Goal: Find specific page/section: Find specific page/section

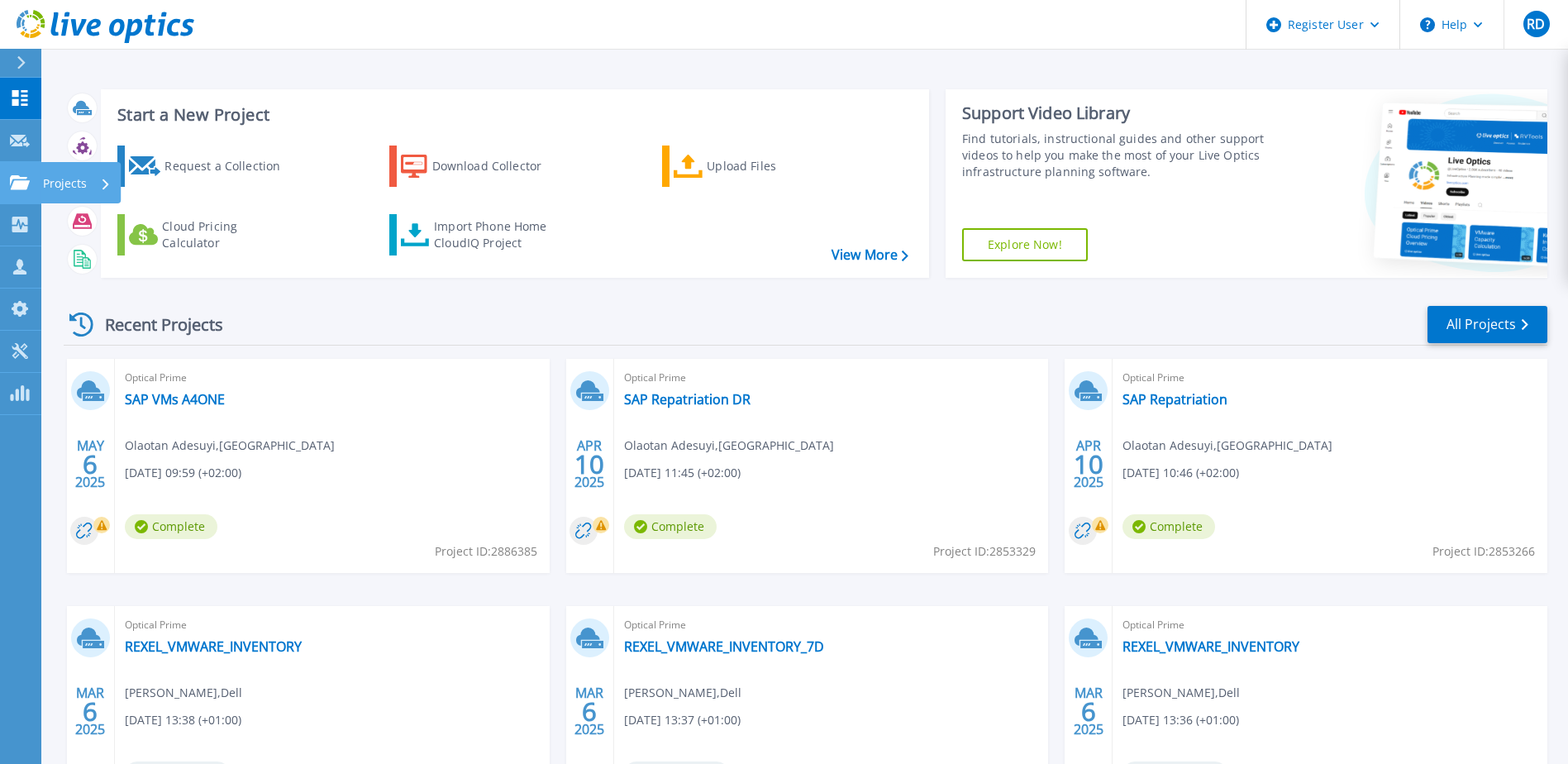
click at [22, 178] on icon at bounding box center [19, 182] width 19 height 14
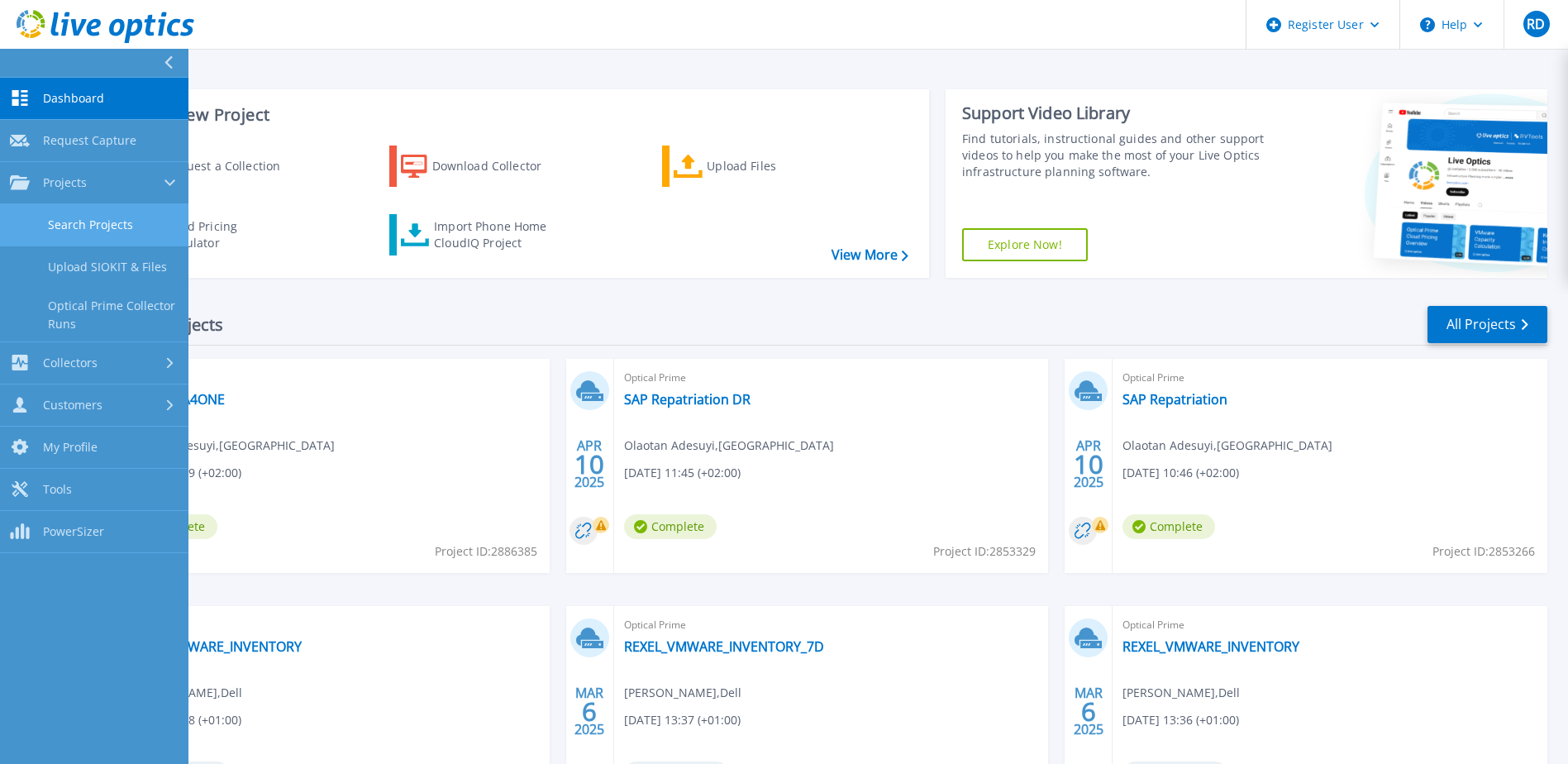
click at [79, 220] on link "Search Projects" at bounding box center [94, 225] width 188 height 42
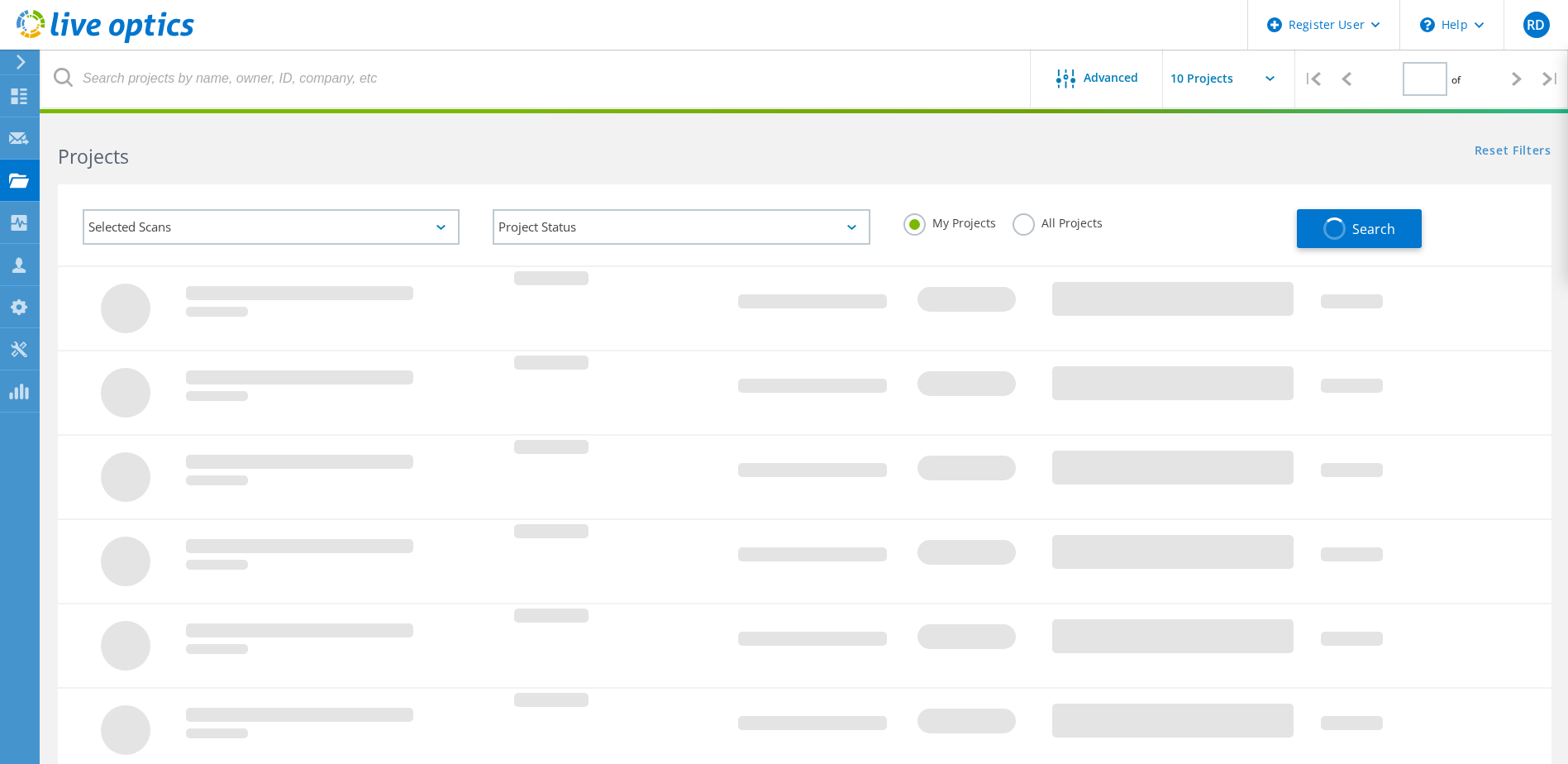
type input "1"
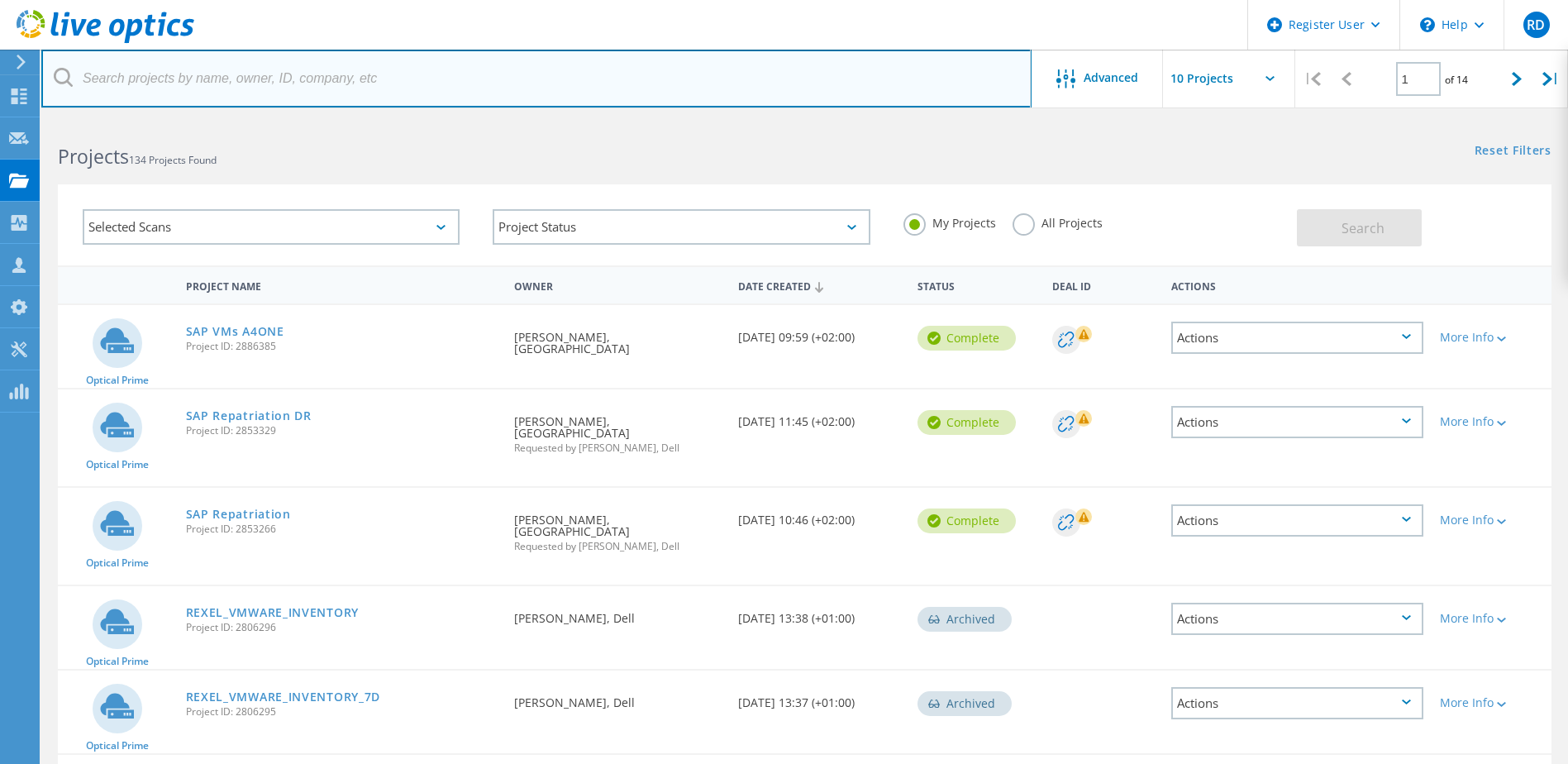
click at [222, 79] on input "text" at bounding box center [537, 79] width 991 height 58
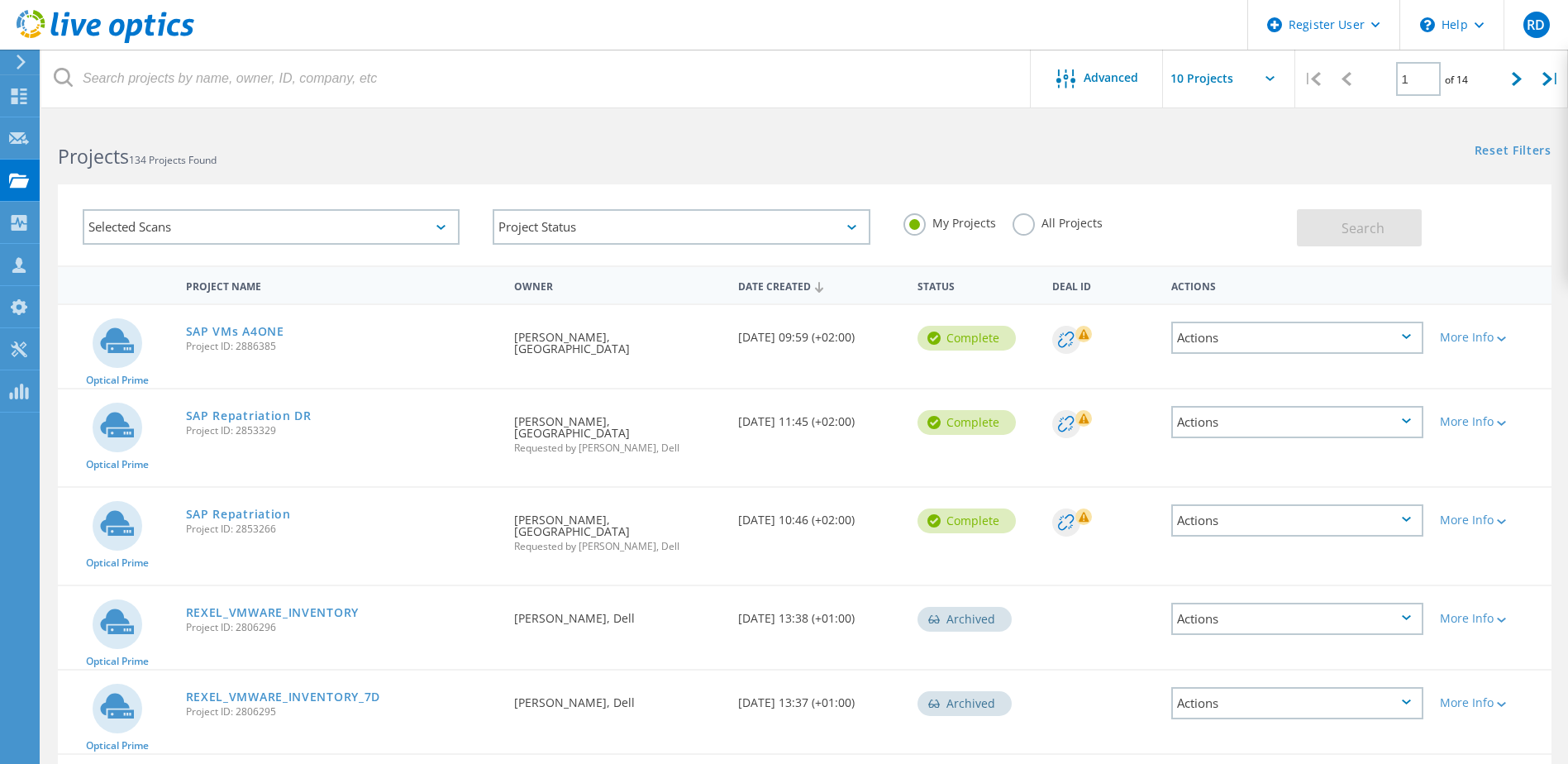
click at [409, 132] on div "Projects 134 Projects Found" at bounding box center [423, 142] width 763 height 44
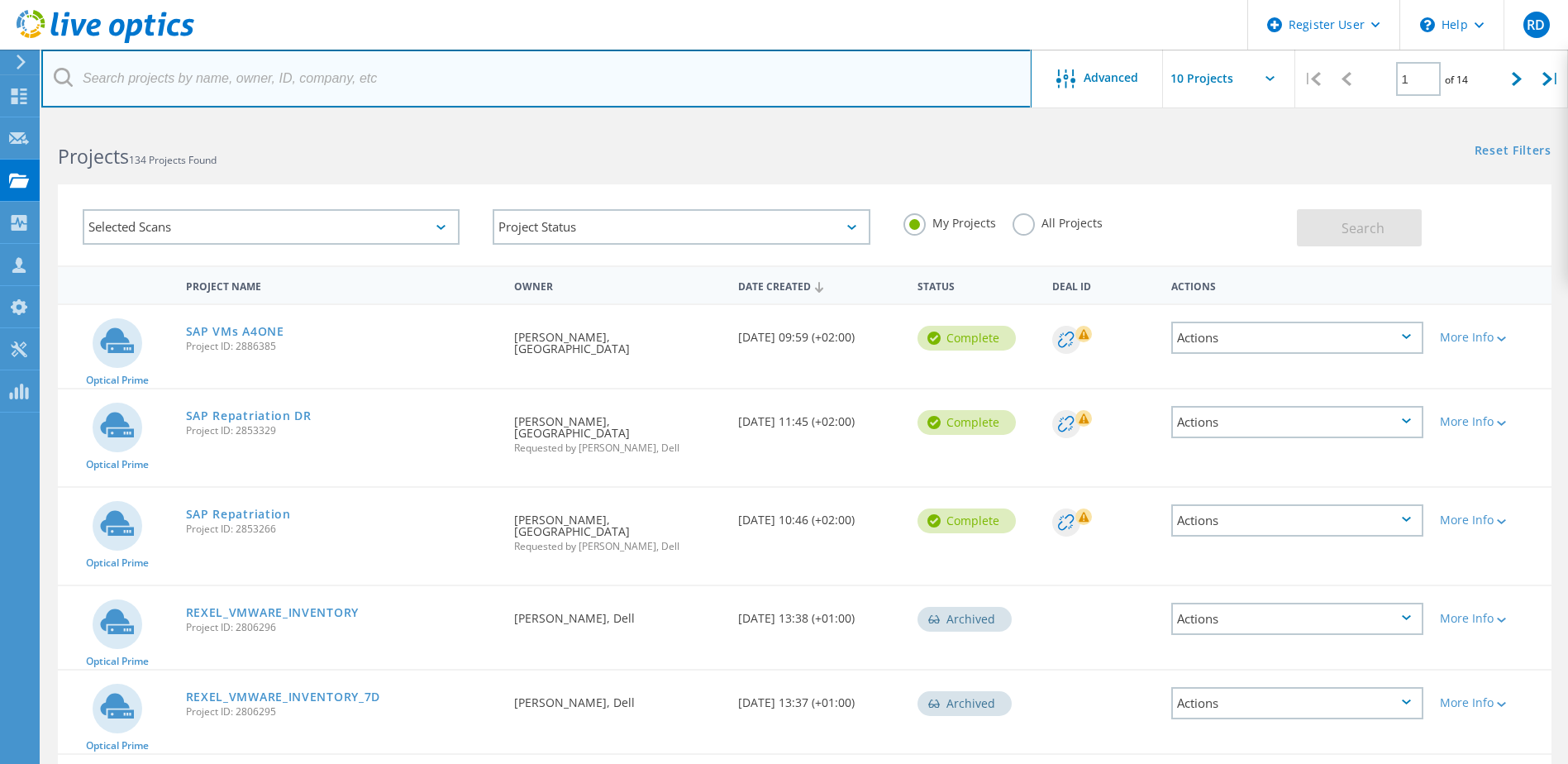
click at [223, 74] on input "text" at bounding box center [537, 79] width 991 height 58
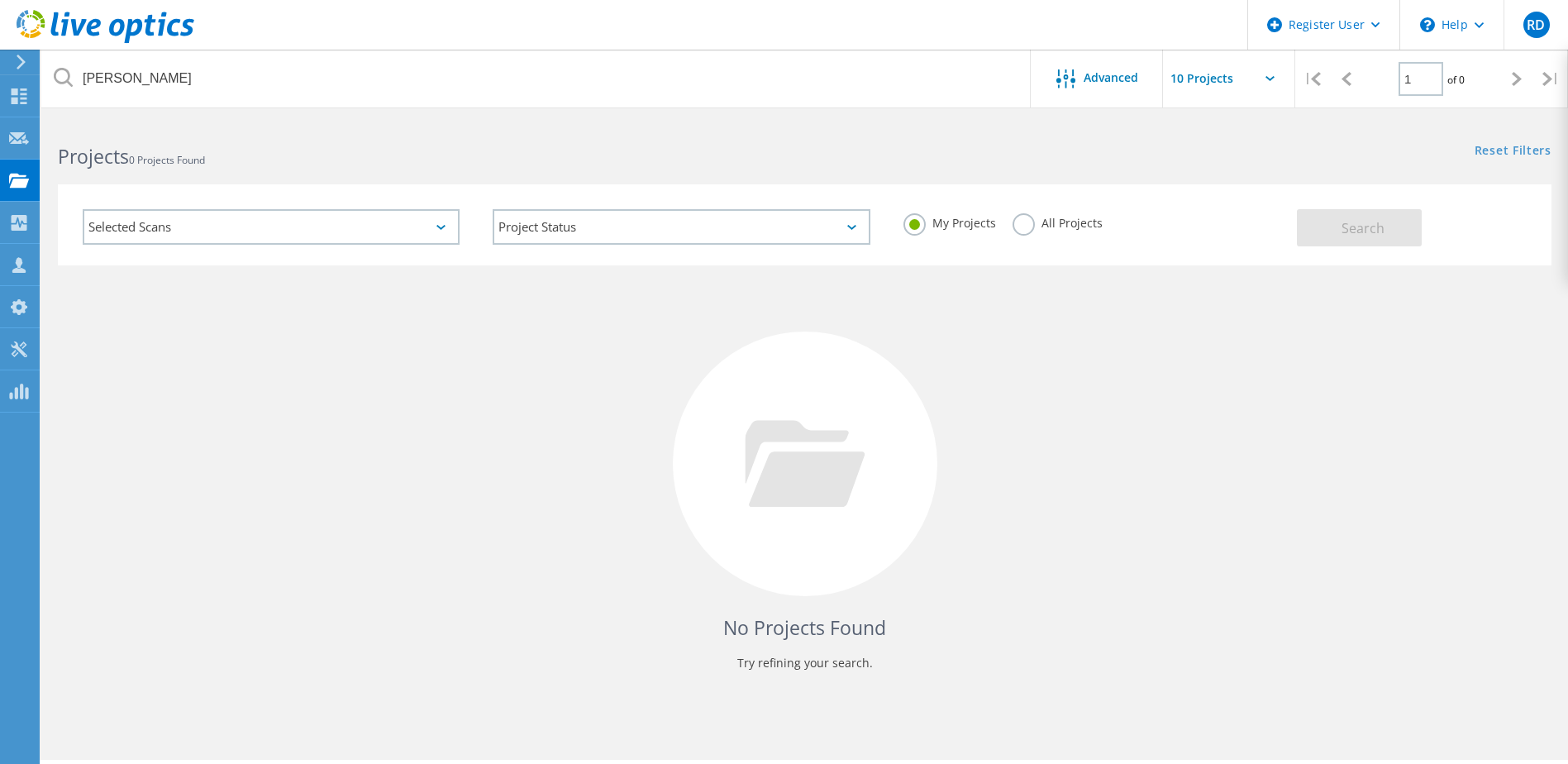
click at [1024, 229] on label "All Projects" at bounding box center [1058, 222] width 90 height 16
click at [0, 0] on input "All Projects" at bounding box center [0, 0] width 0 height 0
click at [1375, 230] on span "Search" at bounding box center [1363, 228] width 43 height 19
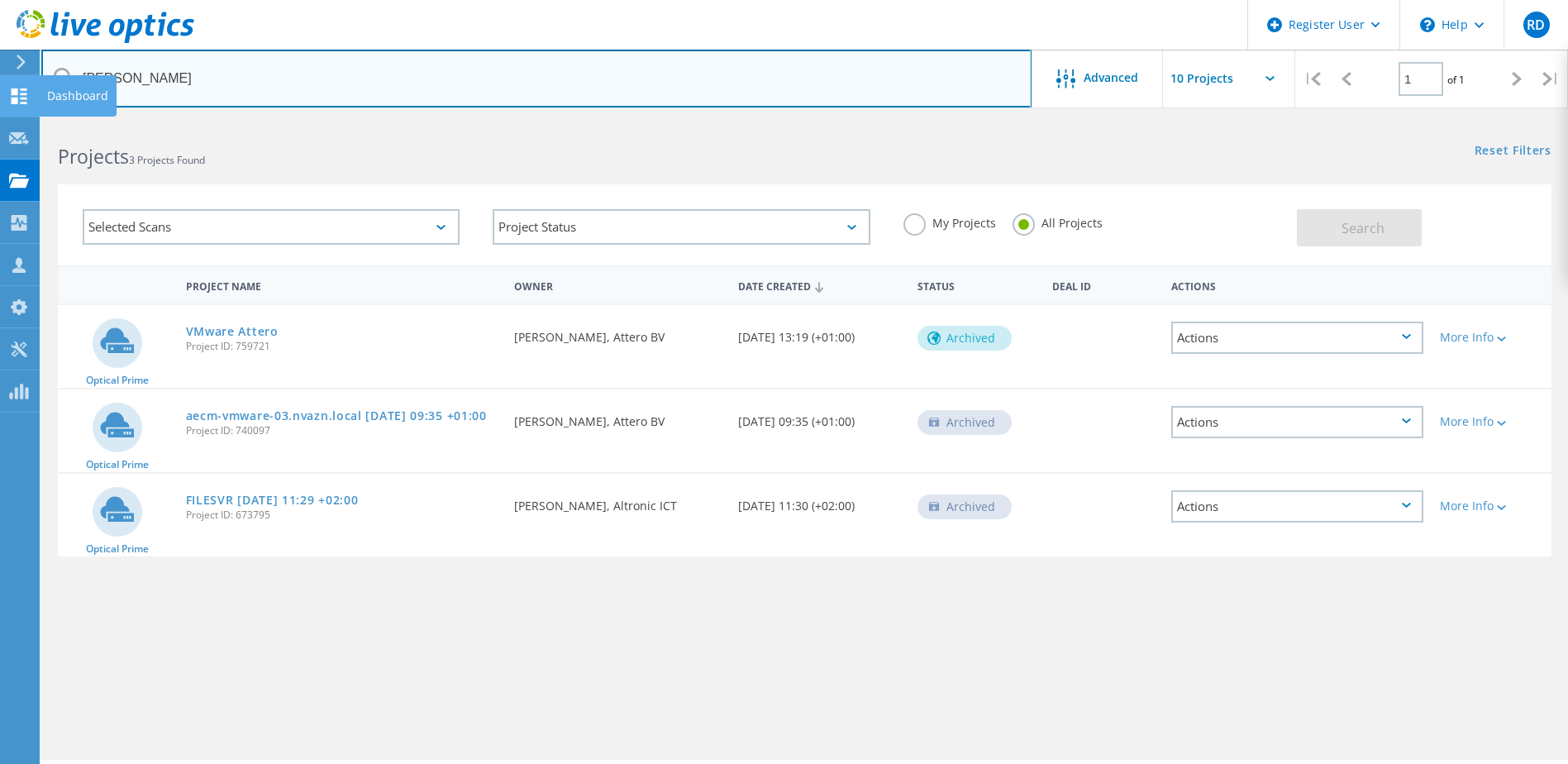
drag, startPoint x: 211, startPoint y: 78, endPoint x: 0, endPoint y: 79, distance: 211.0
click at [0, 79] on html "Register User \n Help Explore Helpful Articles Contact Support RD Dell User Roy…" at bounding box center [784, 405] width 1568 height 810
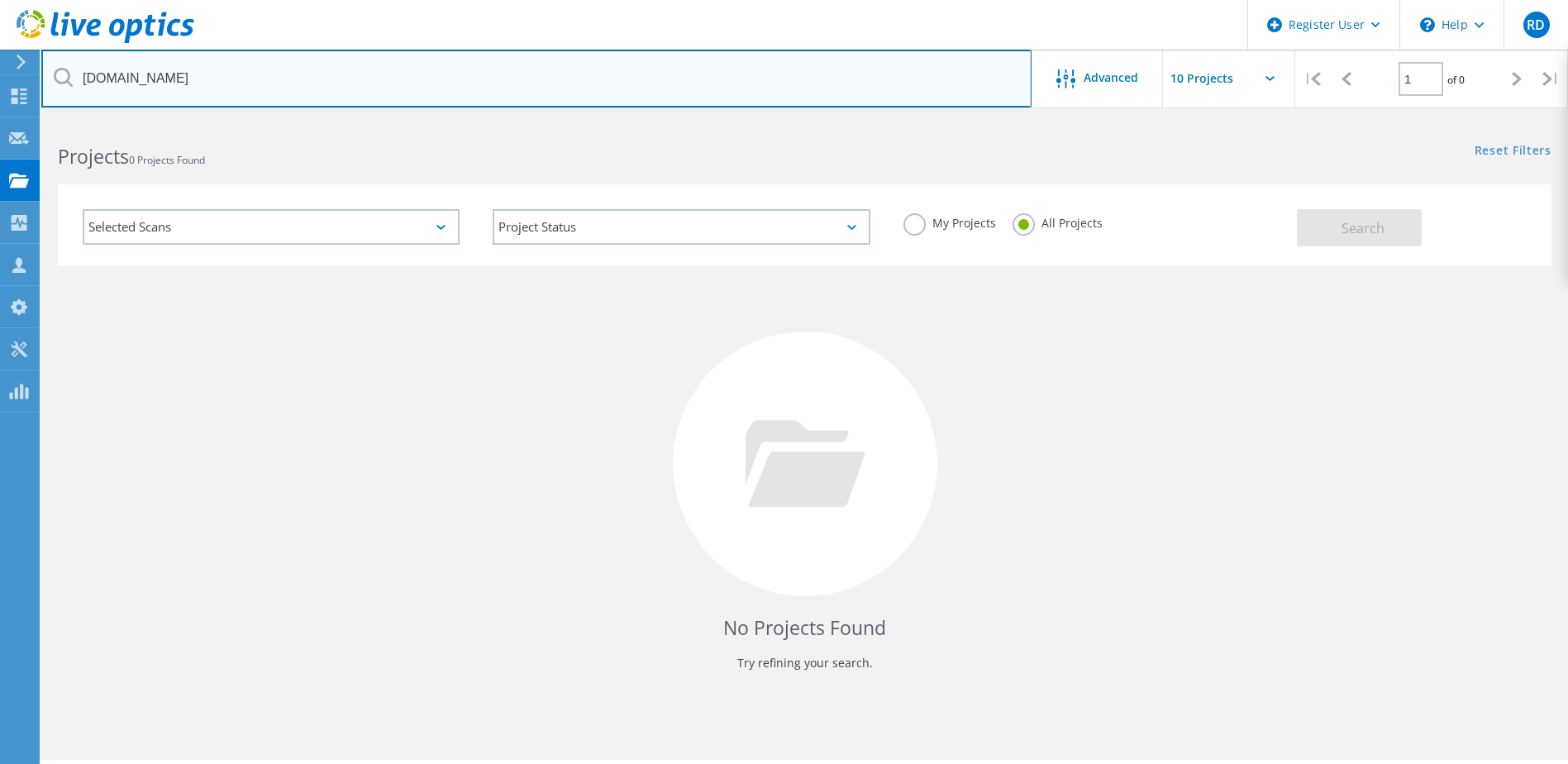
click at [570, 97] on input "vanderhoeven.nl" at bounding box center [537, 79] width 991 height 58
click at [570, 97] on input "vanderhoeven" at bounding box center [537, 79] width 991 height 58
type input "vanderhoeven.nl"
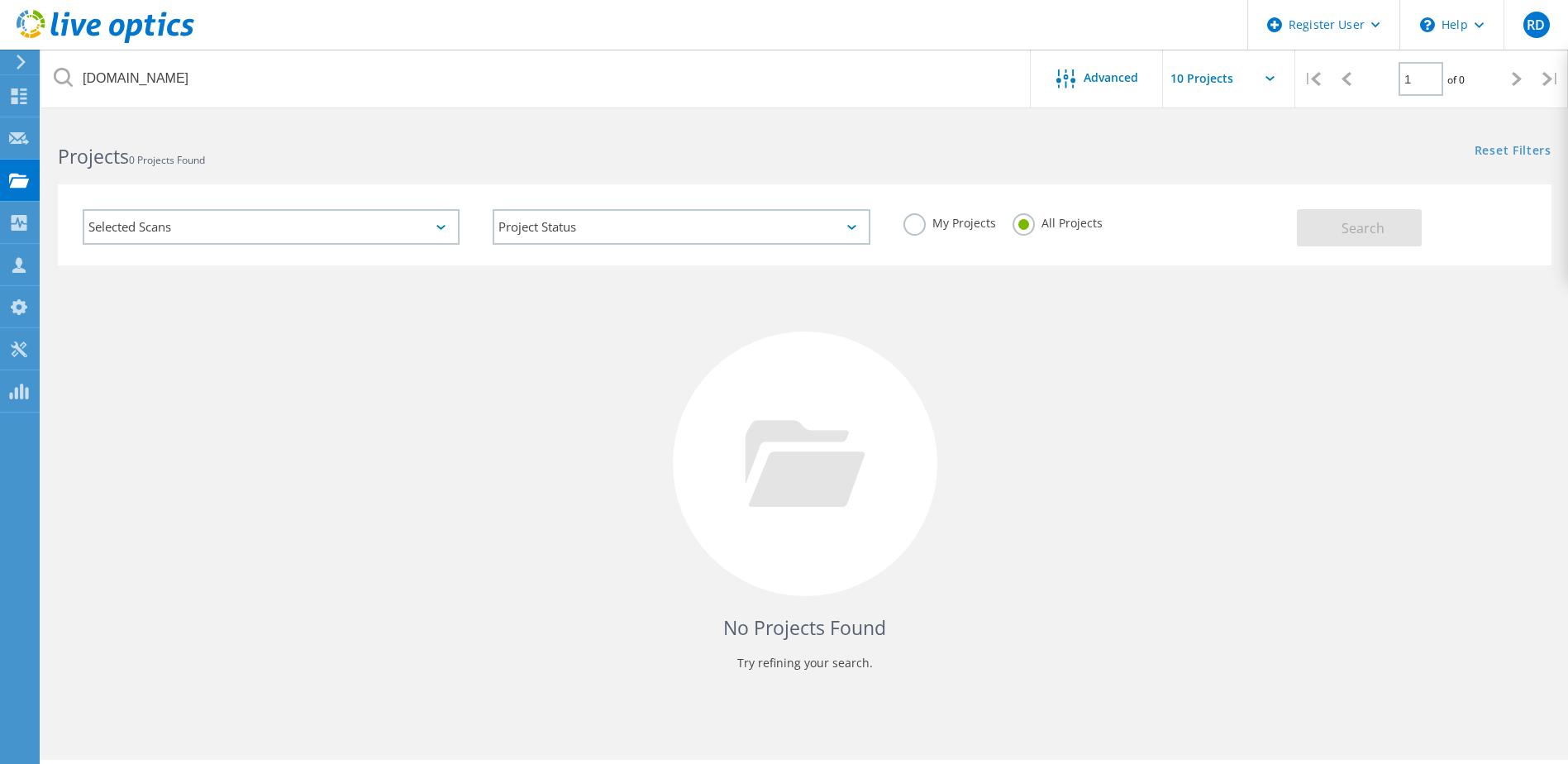
click at [92, 540] on div "No Projects Found Try refining your search." at bounding box center [805, 480] width 1494 height 427
click at [19, 143] on use at bounding box center [19, 138] width 19 height 12
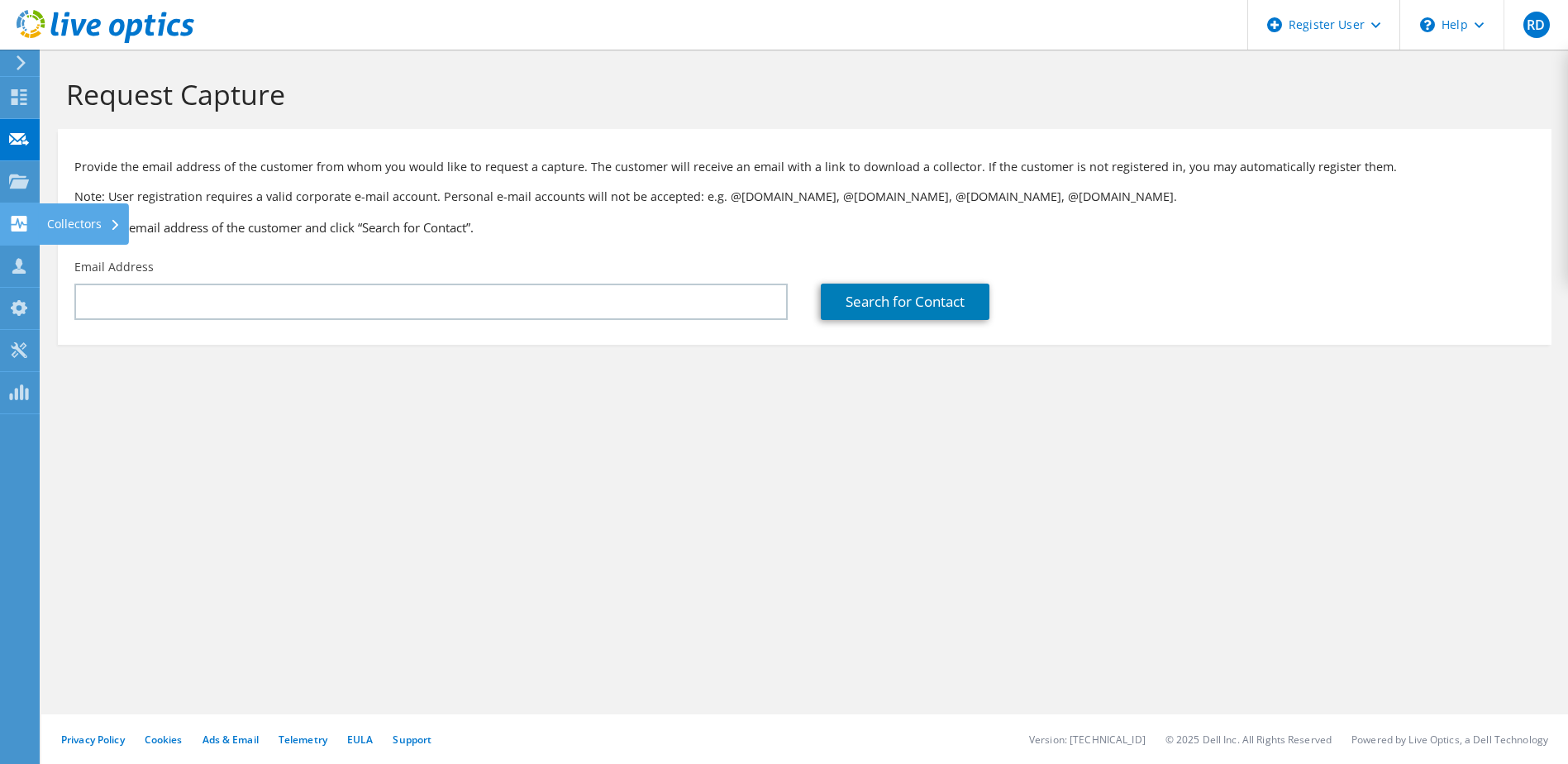
click at [21, 227] on use at bounding box center [19, 223] width 16 height 16
